Goal: Find specific page/section: Find specific page/section

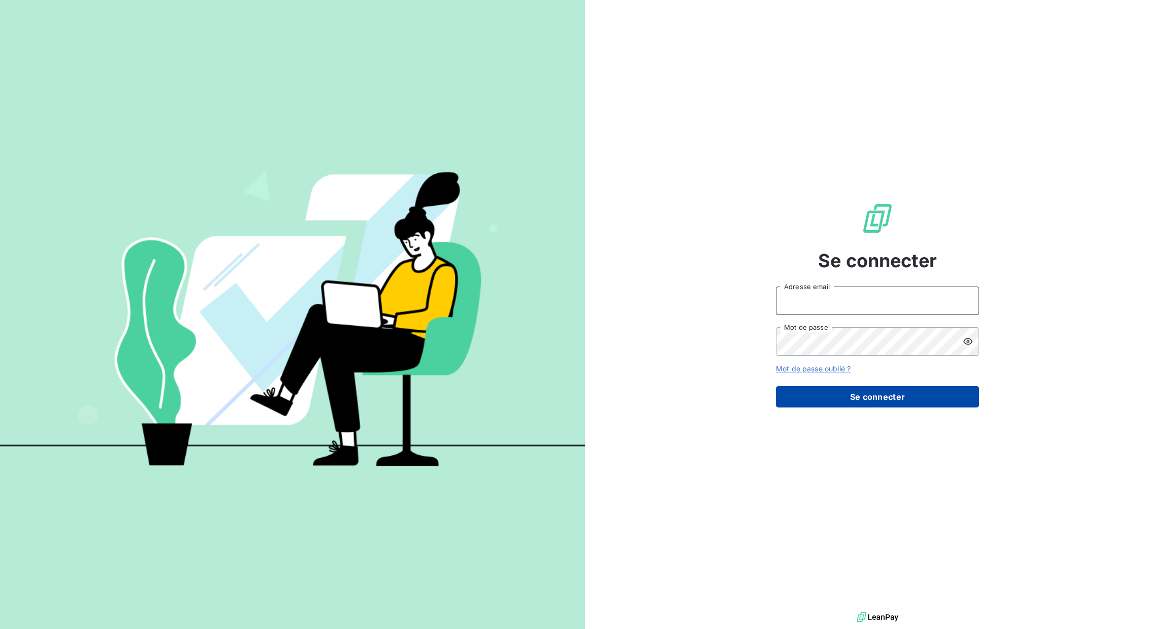
type input "[PERSON_NAME][EMAIL_ADDRESS][DOMAIN_NAME]"
click at [848, 400] on button "Se connecter" at bounding box center [877, 396] width 203 height 21
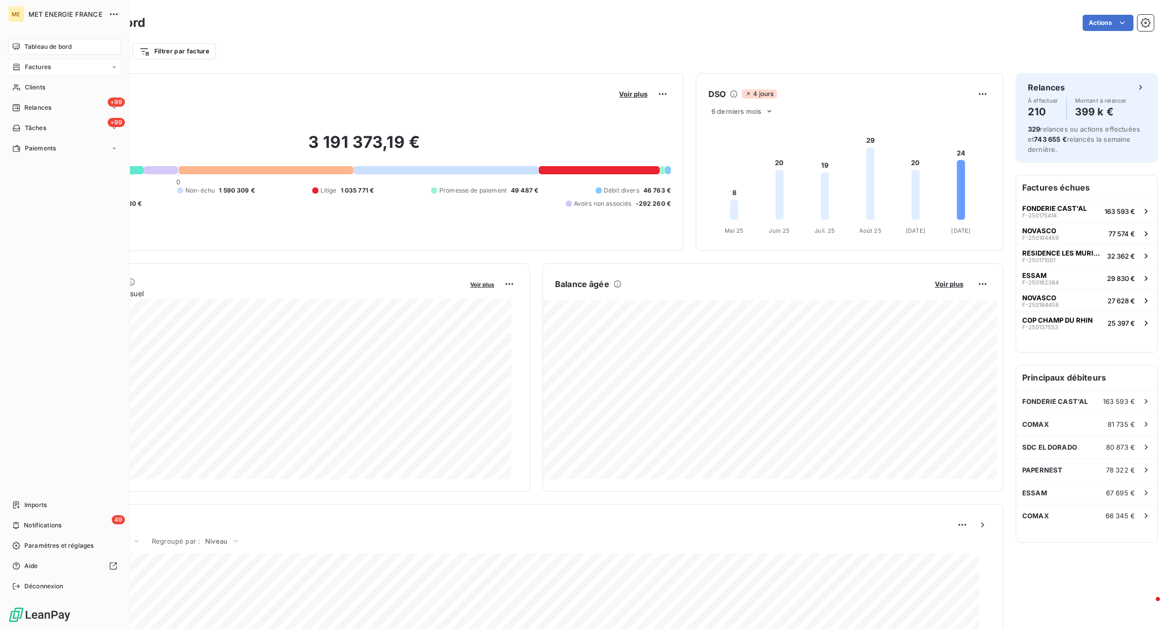
click at [35, 70] on span "Factures" at bounding box center [38, 66] width 26 height 9
click at [29, 71] on span "Factures" at bounding box center [38, 66] width 26 height 9
click at [60, 83] on div "Factures" at bounding box center [70, 87] width 101 height 16
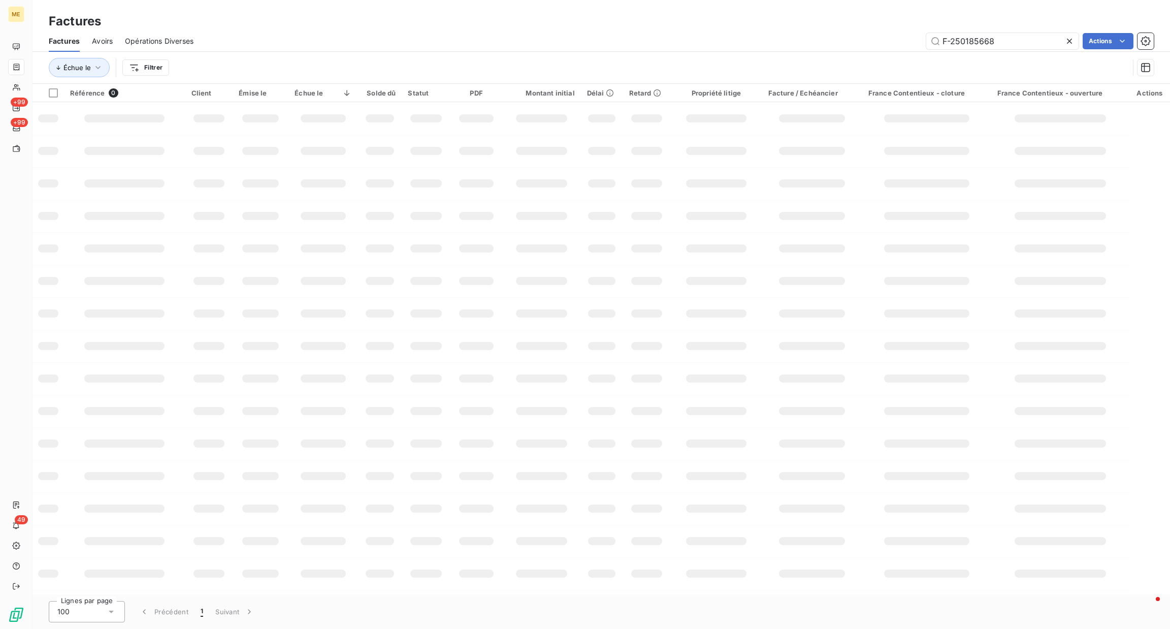
drag, startPoint x: 1007, startPoint y: 48, endPoint x: 783, endPoint y: 18, distance: 226.4
click at [783, 18] on div "Factures Factures Avoirs Opérations Diverses F-250185668 Actions Échue le Filtr…" at bounding box center [600, 42] width 1137 height 84
click at [940, 38] on input "250176929" at bounding box center [1002, 41] width 152 height 16
type input "F-250176929"
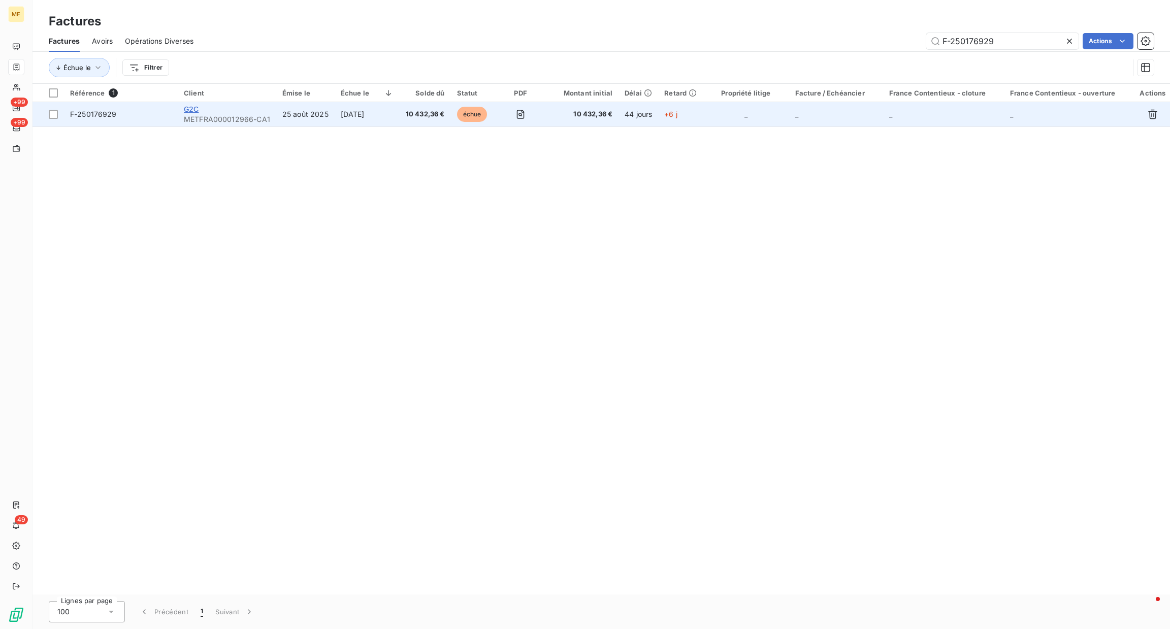
click at [194, 111] on span "G2C" at bounding box center [191, 109] width 15 height 9
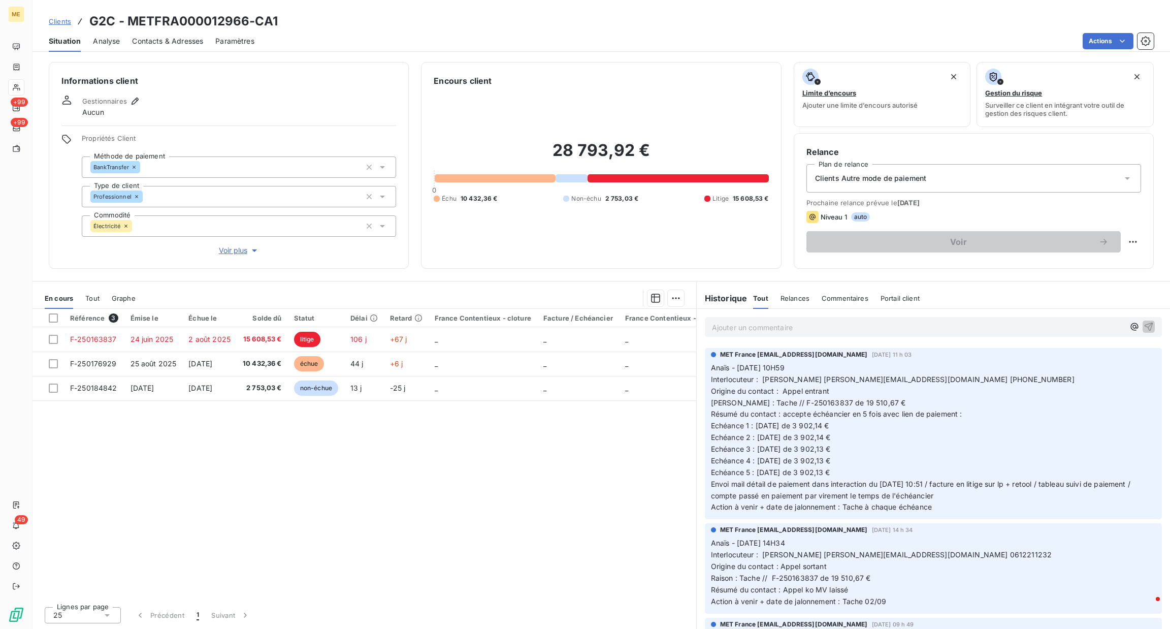
scroll to position [76, 0]
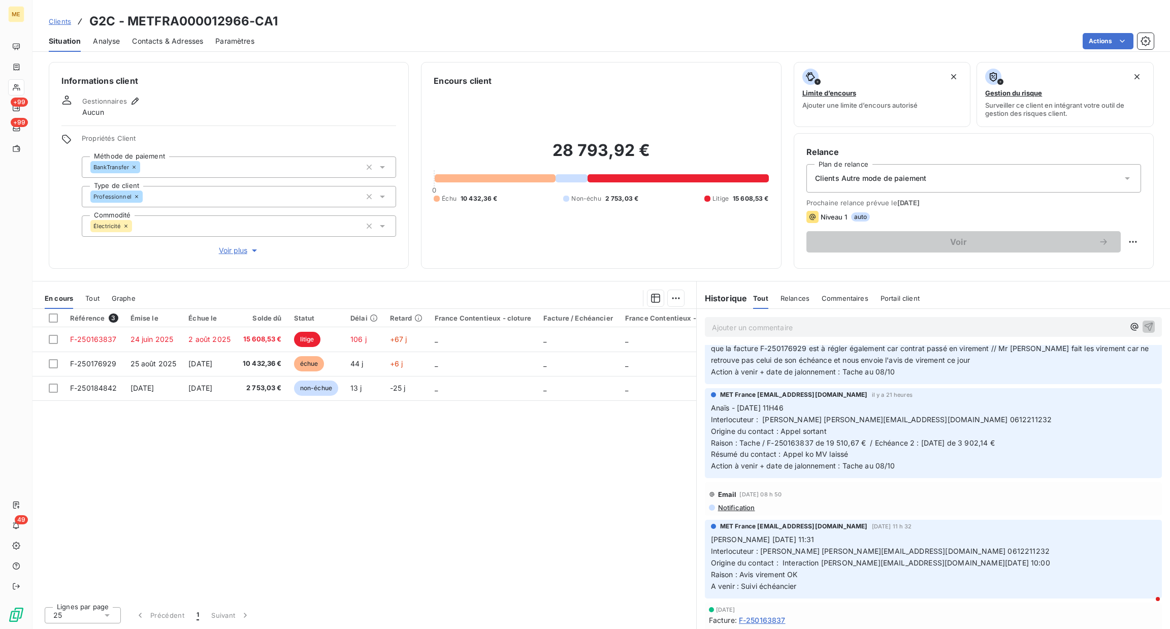
click at [784, 335] on div "Ajouter un commentaire ﻿" at bounding box center [933, 327] width 457 height 20
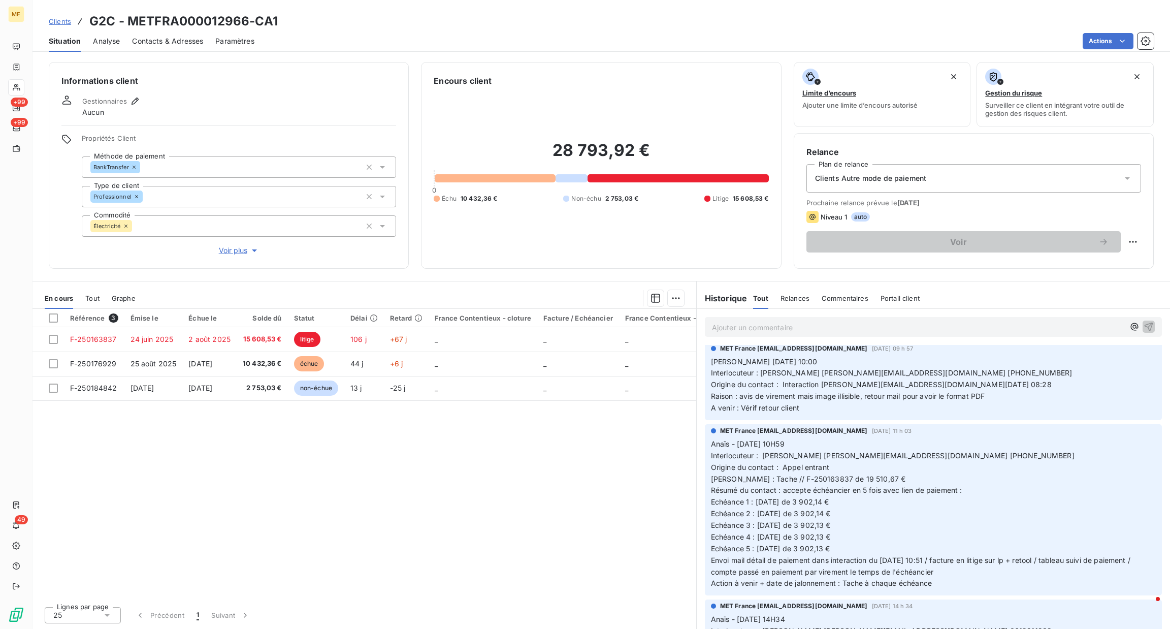
scroll to position [0, 0]
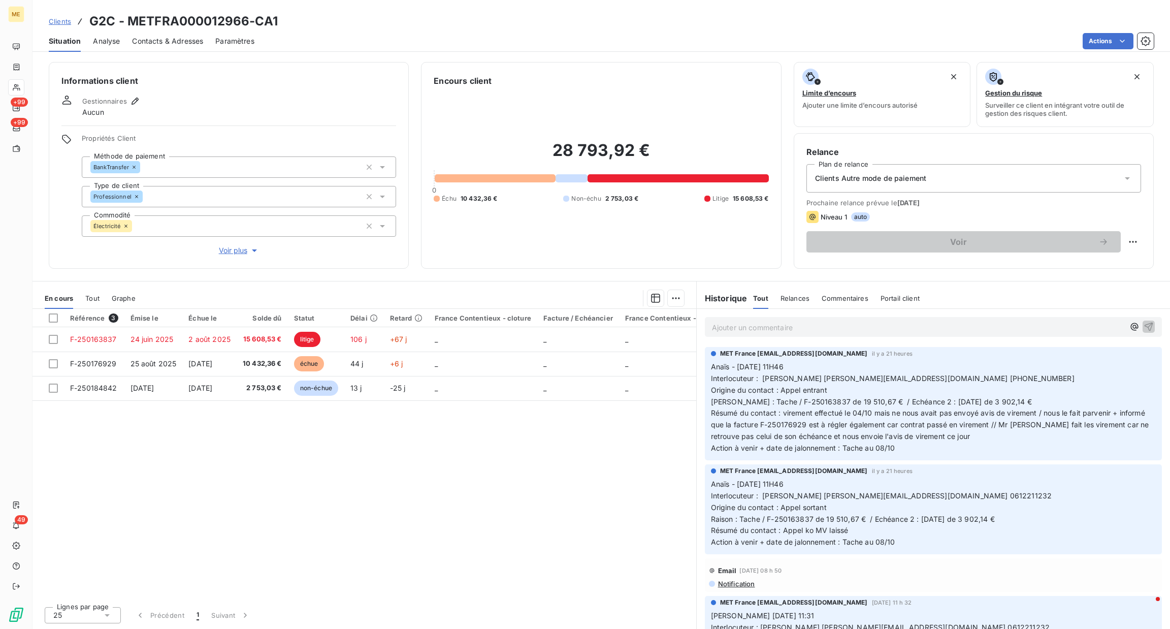
click at [760, 327] on p "Ajouter un commentaire ﻿" at bounding box center [918, 327] width 412 height 13
